Goal: Manage account settings

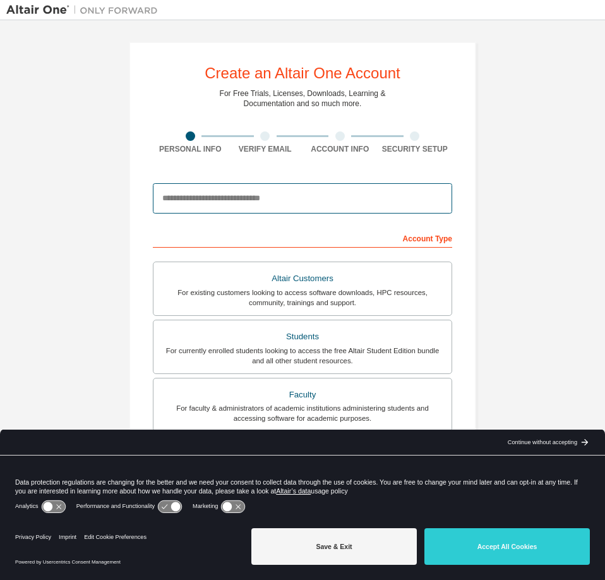
click at [303, 191] on input "email" at bounding box center [302, 198] width 299 height 30
type input "**********"
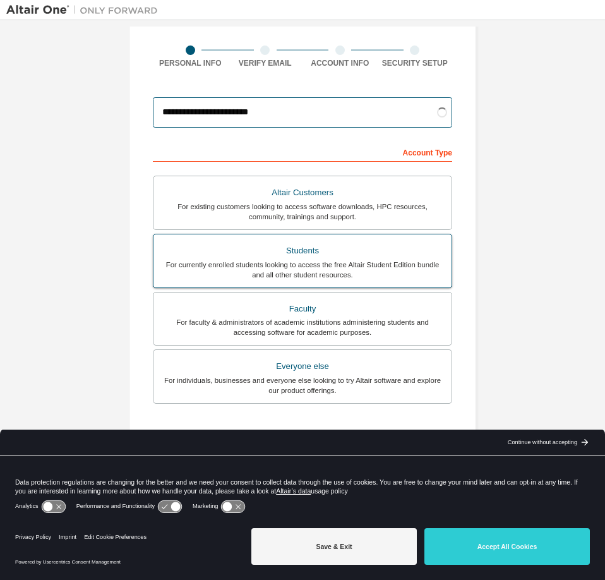
scroll to position [126, 0]
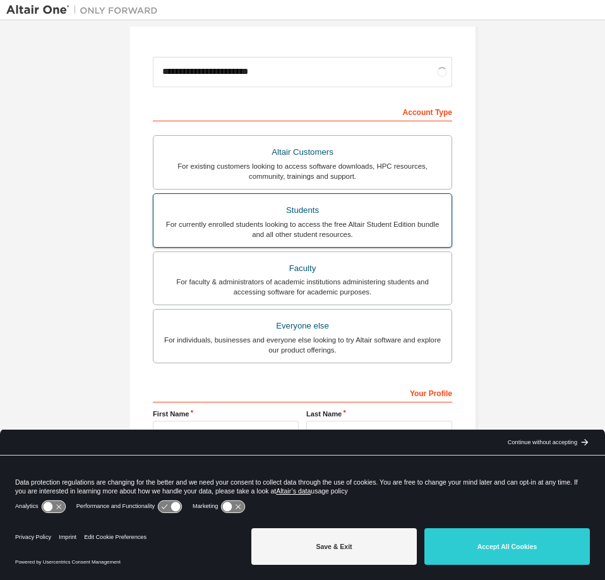
click at [304, 219] on div "For currently enrolled students looking to access the free Altair Student Editi…" at bounding box center [302, 229] width 283 height 20
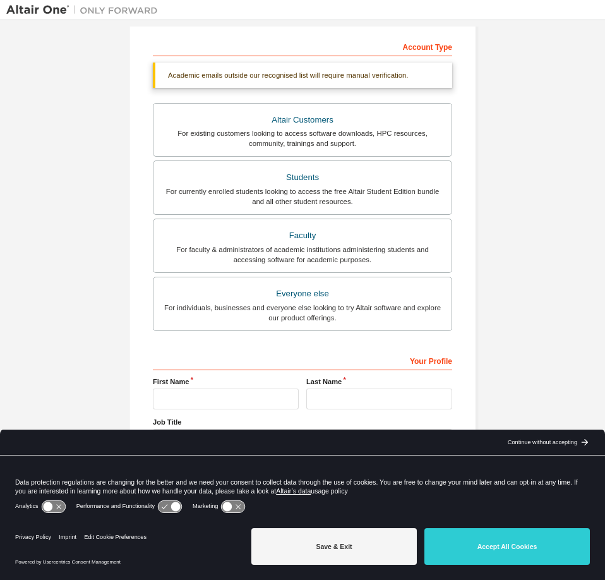
scroll to position [159, 0]
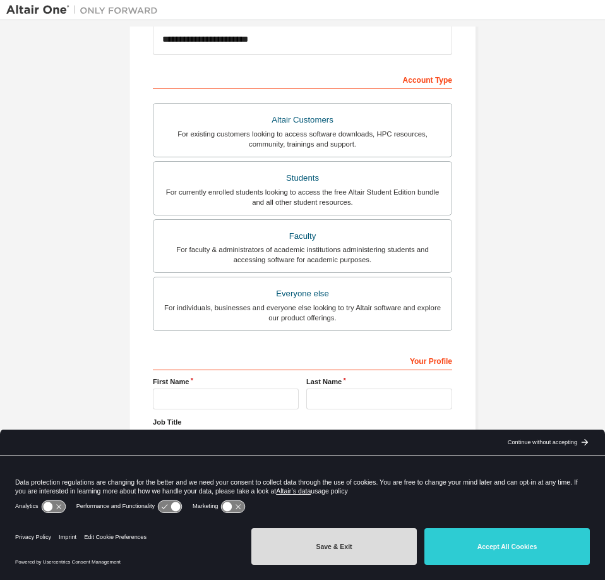
drag, startPoint x: 349, startPoint y: 548, endPoint x: 344, endPoint y: 543, distance: 6.7
click at [349, 547] on button "Save & Exit" at bounding box center [333, 546] width 165 height 37
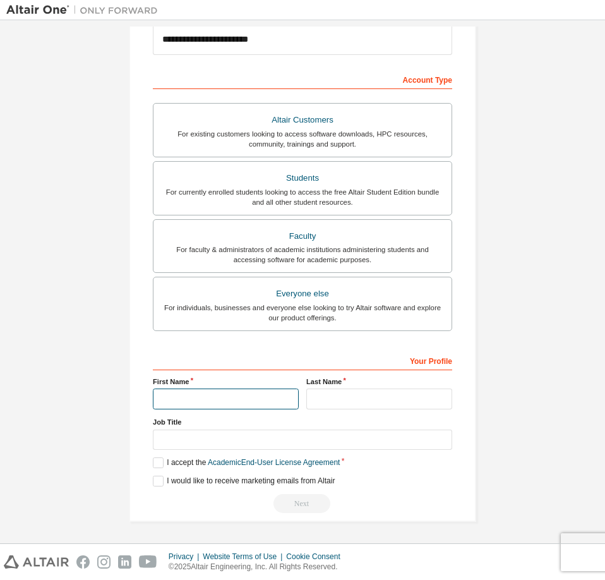
click at [245, 399] on input "text" at bounding box center [226, 398] width 146 height 21
type input "****"
type input "******"
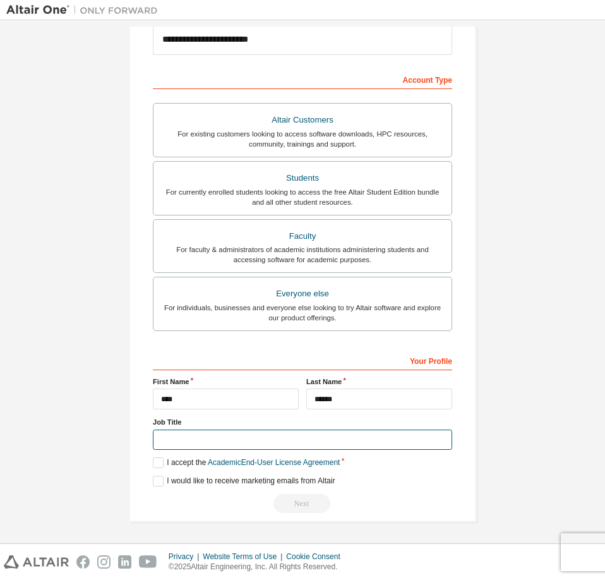
click at [255, 437] on input "text" at bounding box center [302, 440] width 299 height 21
type input "*******"
click at [181, 460] on label "I accept the Academic End-User License Agreement" at bounding box center [246, 462] width 187 height 11
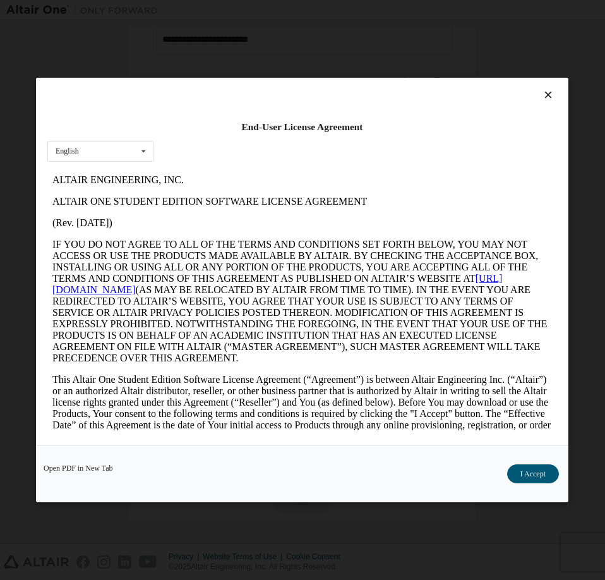
scroll to position [0, 0]
click at [538, 475] on button "I Accept" at bounding box center [533, 473] width 52 height 19
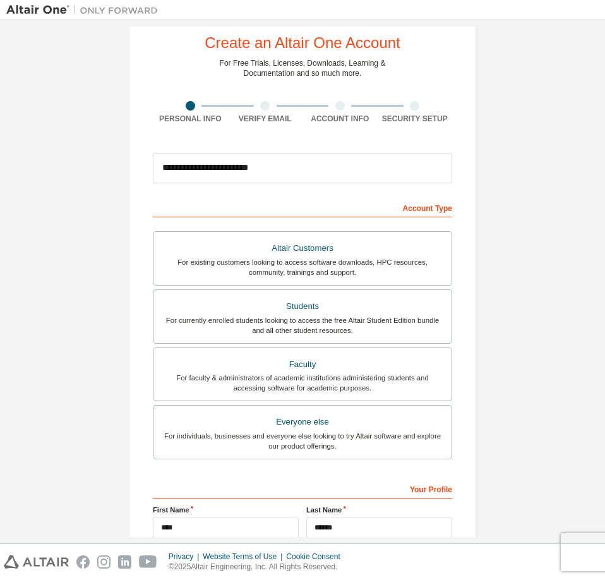
scroll to position [159, 0]
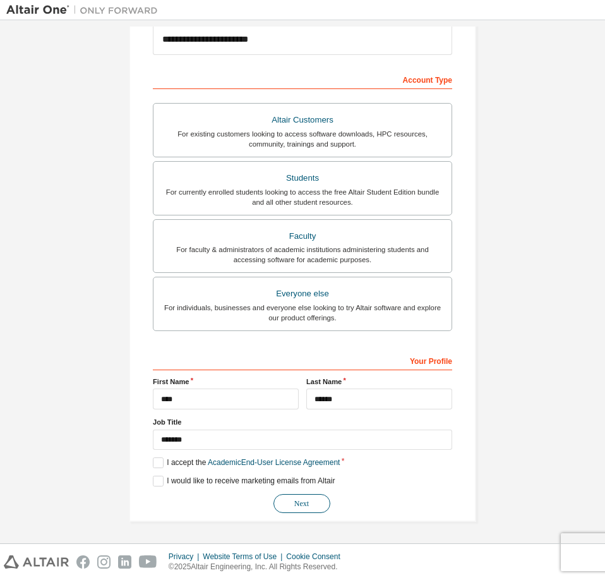
click at [309, 496] on button "Next" at bounding box center [302, 503] width 57 height 19
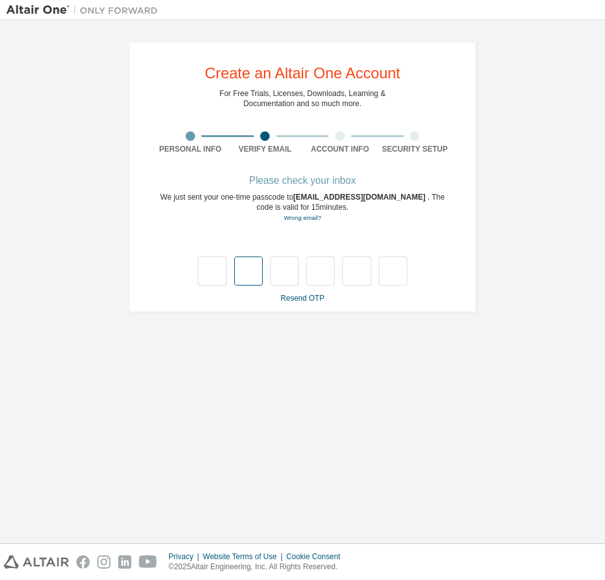
type input "*"
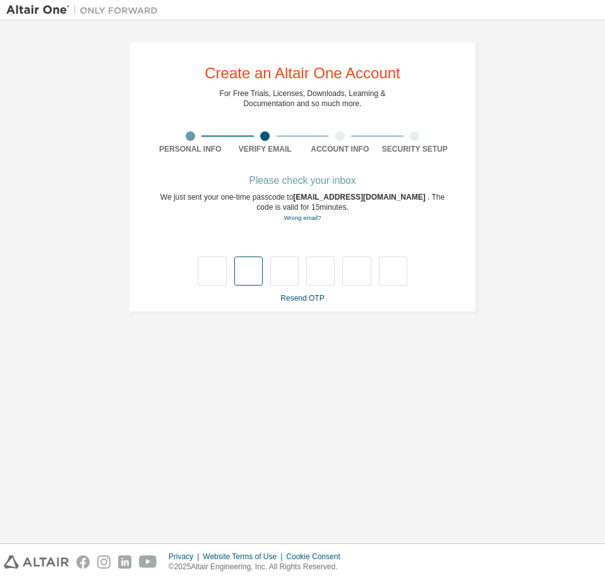
type input "*"
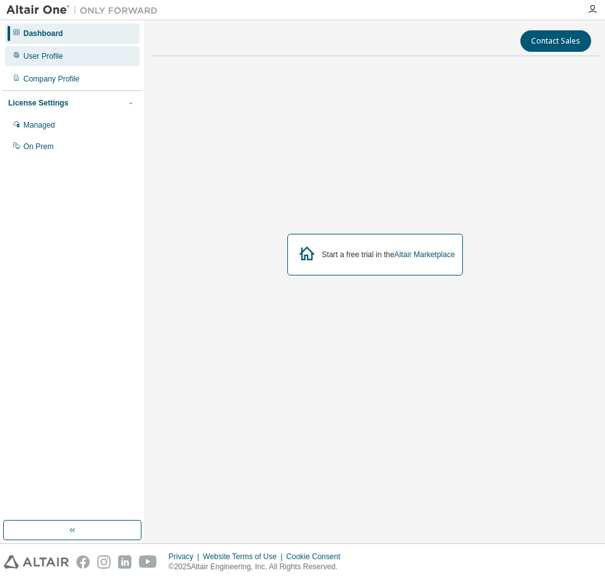
click at [76, 54] on div "User Profile" at bounding box center [72, 56] width 135 height 20
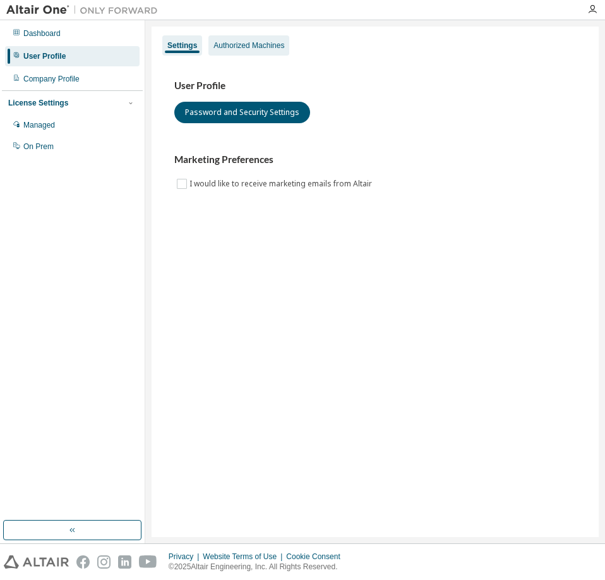
click at [251, 50] on div "Authorized Machines" at bounding box center [248, 45] width 81 height 20
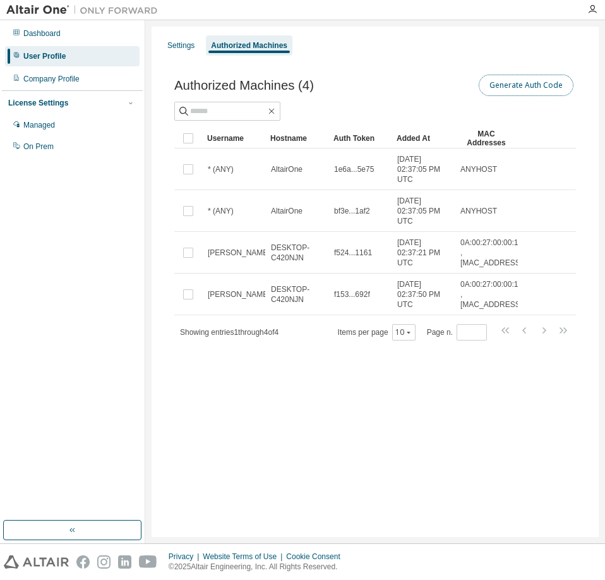
click at [545, 86] on button "Generate Auth Code" at bounding box center [526, 85] width 95 height 21
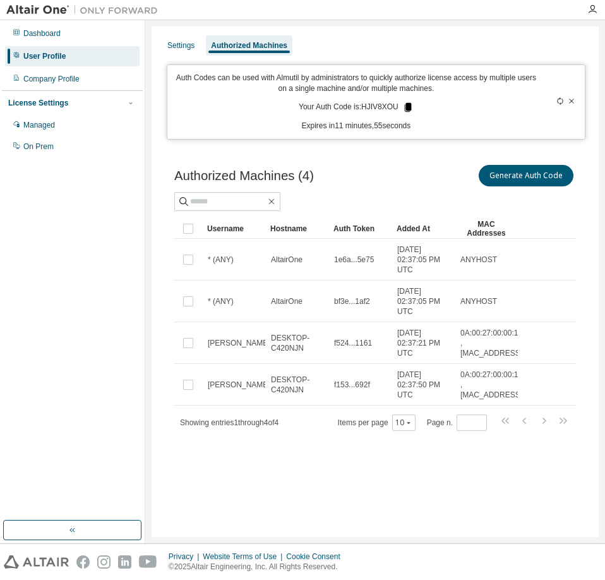
click at [407, 105] on icon at bounding box center [407, 107] width 7 height 9
click at [164, 40] on div "Settings" at bounding box center [180, 45] width 37 height 20
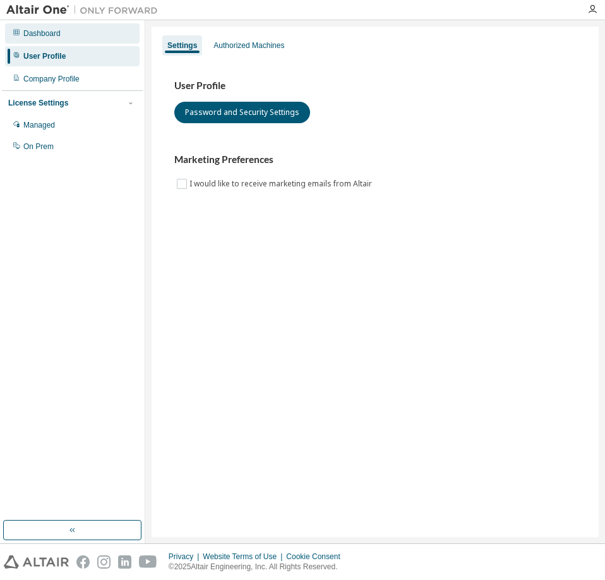
click at [45, 36] on div "Dashboard" at bounding box center [41, 33] width 37 height 10
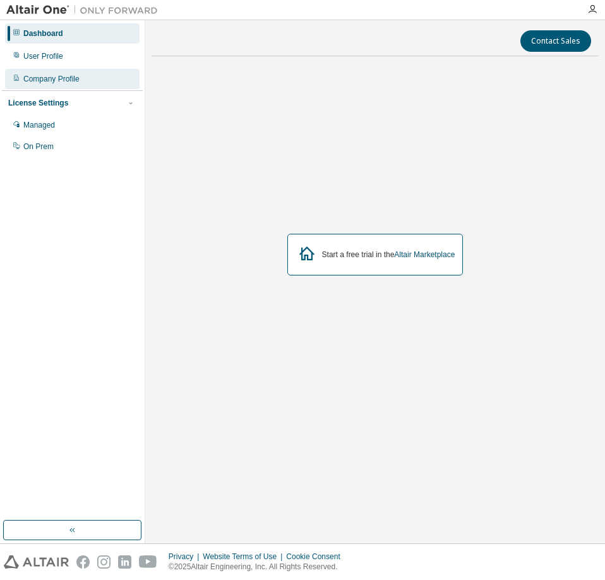
click at [76, 82] on div "Company Profile" at bounding box center [51, 79] width 56 height 10
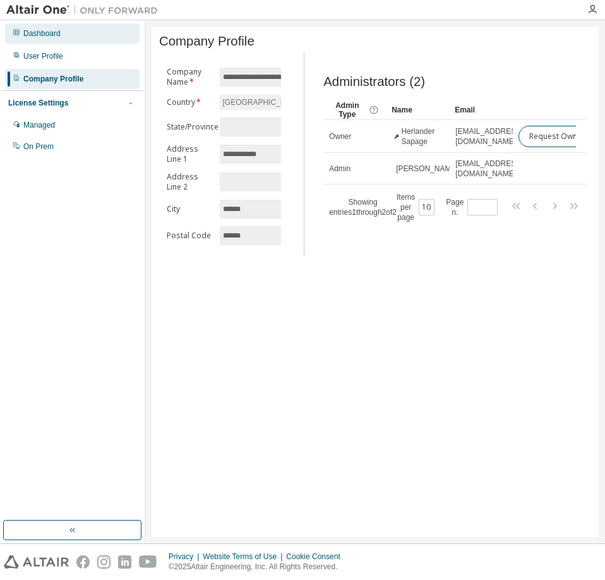
click at [64, 35] on div "Dashboard" at bounding box center [72, 33] width 135 height 20
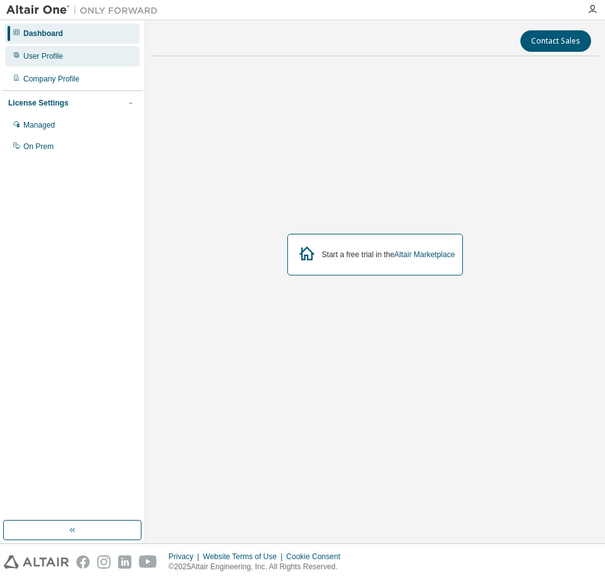
click at [61, 59] on div "User Profile" at bounding box center [43, 56] width 40 height 10
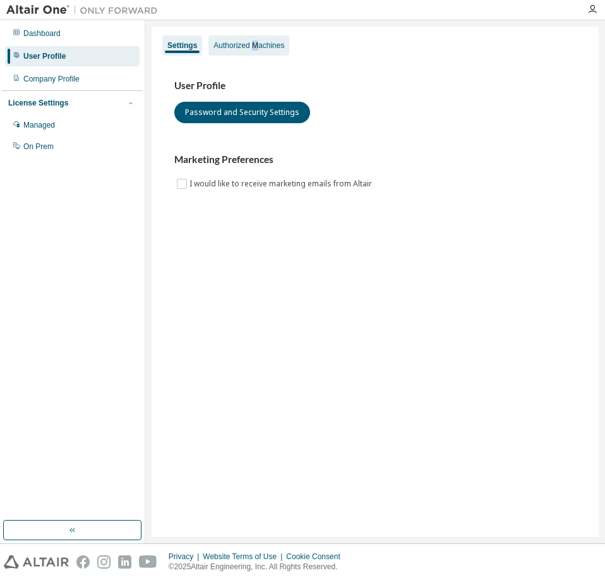
click at [255, 44] on div "Authorized Machines" at bounding box center [248, 45] width 71 height 10
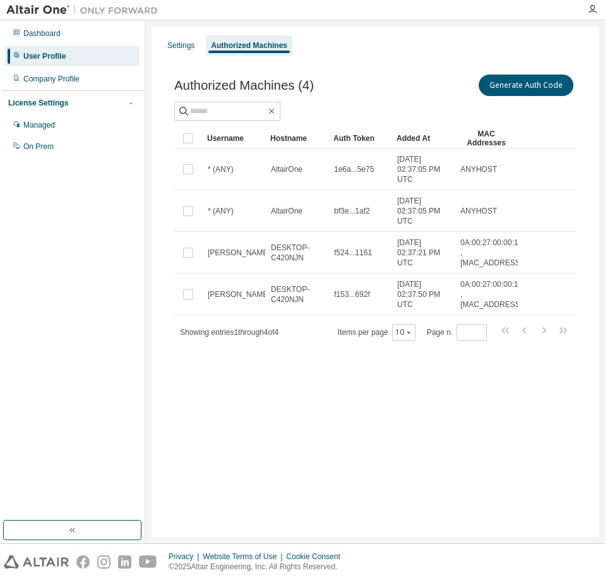
click at [356, 59] on div "Authorized Machines (4) Generate Auth Code Clear Load Save Save As Field Operat…" at bounding box center [375, 215] width 432 height 317
